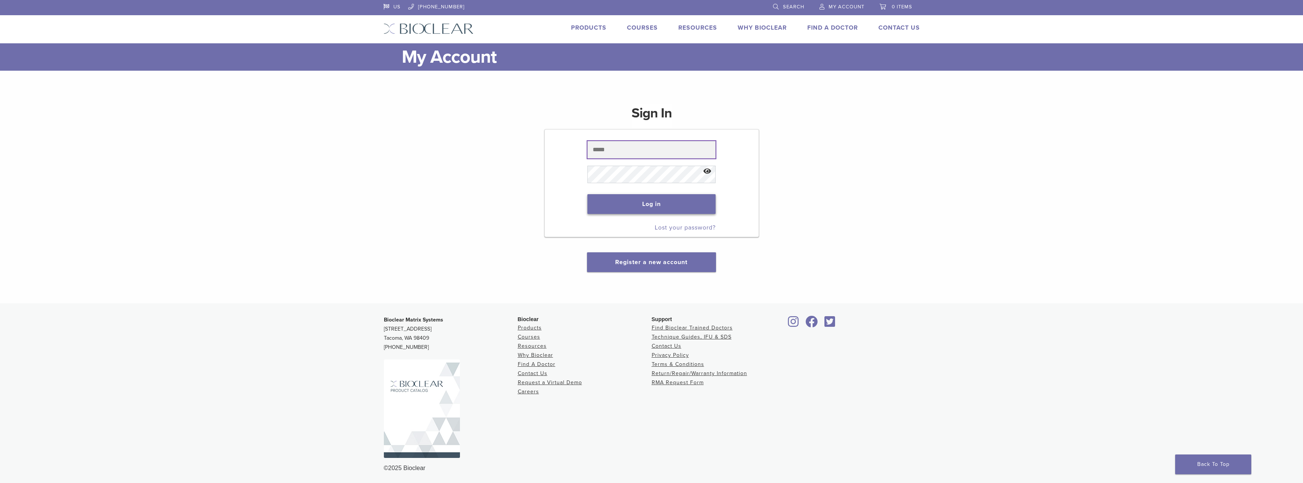
type input "**********"
click at [661, 208] on button "Log in" at bounding box center [651, 204] width 128 height 20
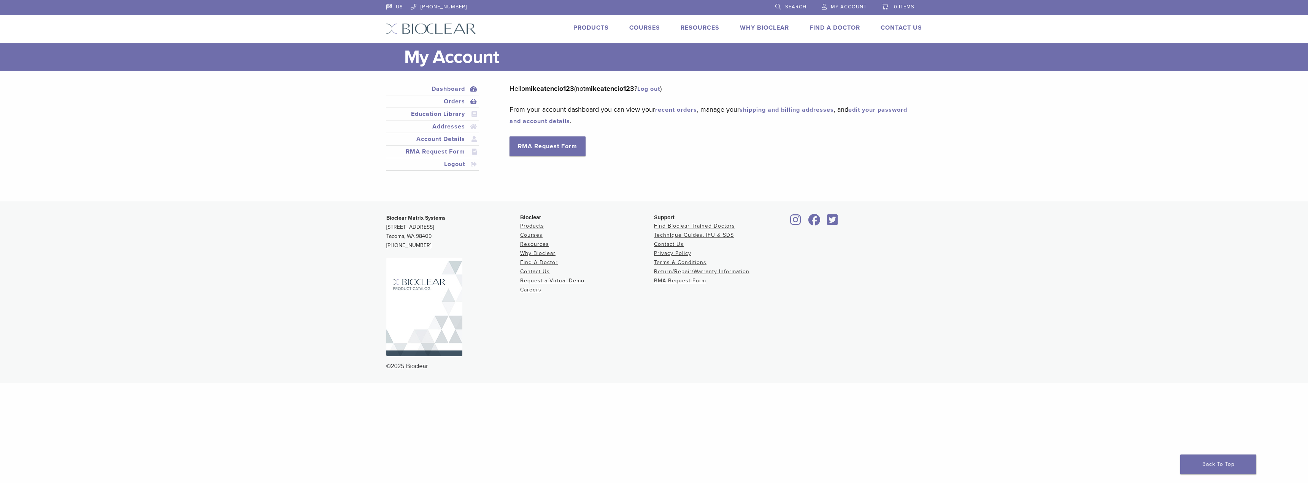
click at [454, 102] on link "Orders" at bounding box center [433, 101] width 90 height 9
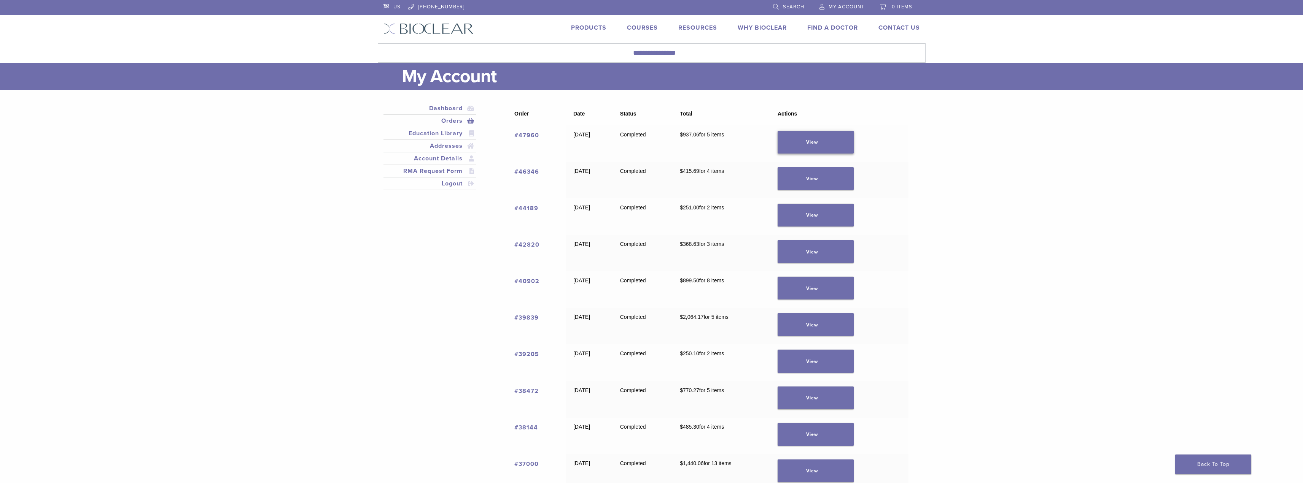
click at [824, 137] on link "View" at bounding box center [815, 142] width 76 height 23
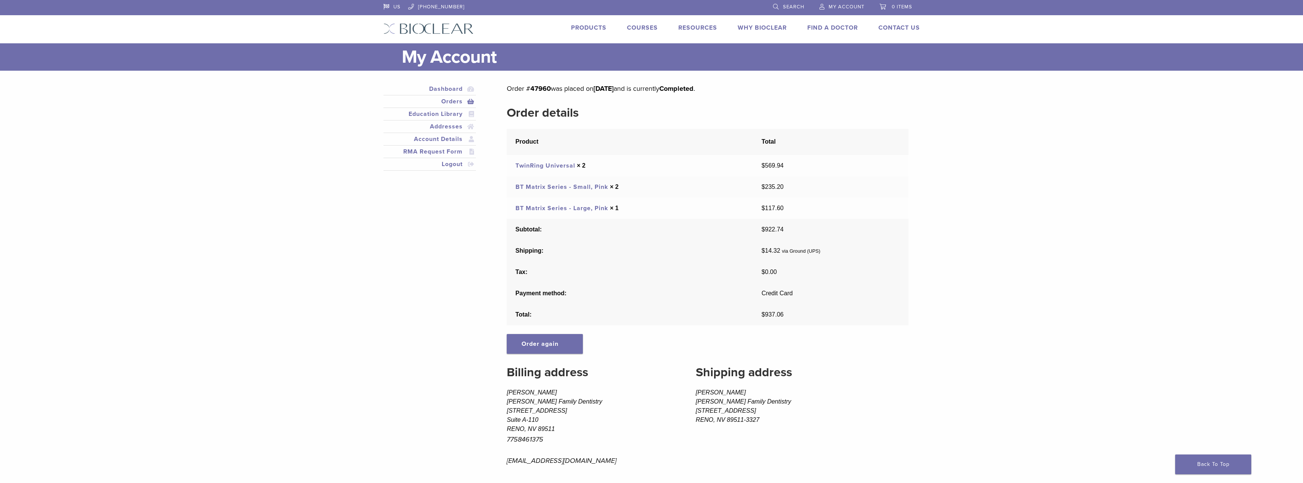
click at [578, 207] on link "BT Matrix Series - Large, Pink" at bounding box center [561, 209] width 93 height 8
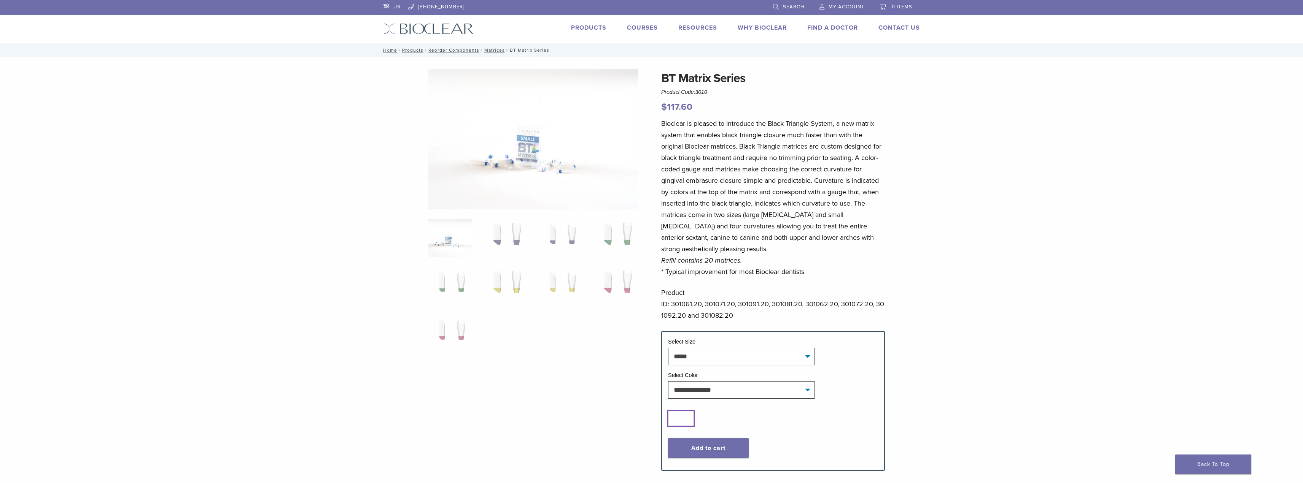
type input "*"
click at [689, 416] on input "*" at bounding box center [681, 418] width 26 height 15
click at [698, 447] on button "Add to cart" at bounding box center [708, 449] width 81 height 20
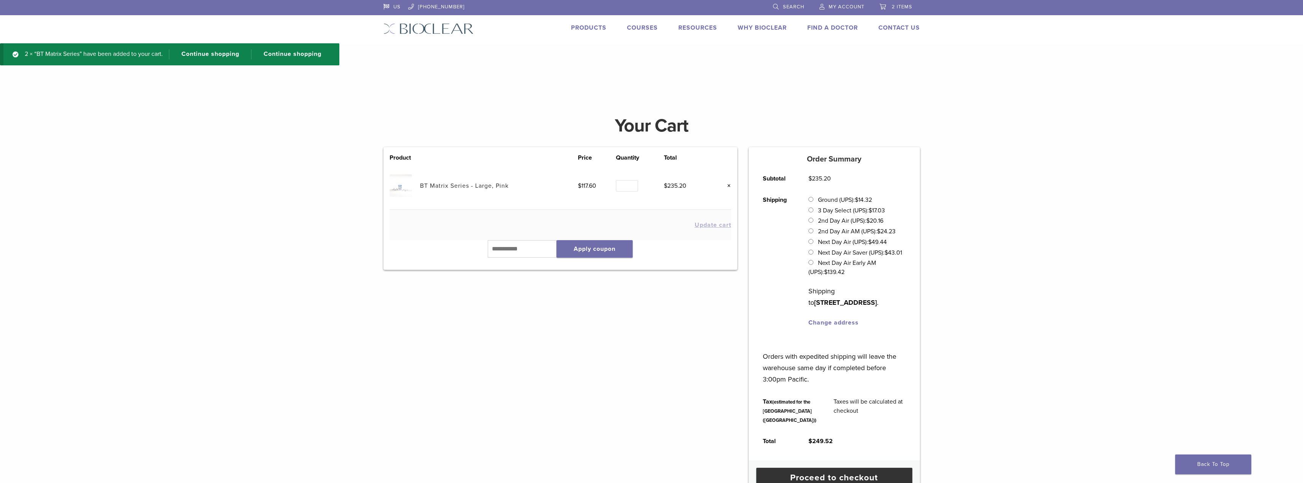
click at [403, 188] on img at bounding box center [400, 186] width 22 height 22
